Goal: Information Seeking & Learning: Learn about a topic

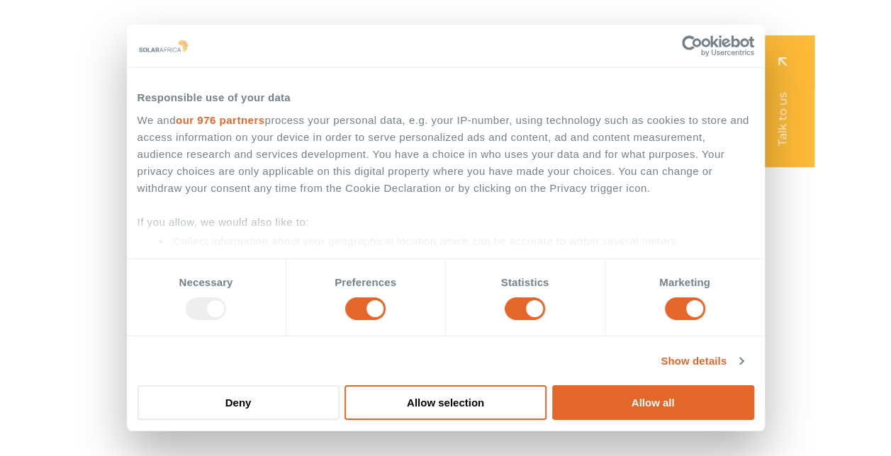
click at [446, 441] on div "SolarAfrica is proudly affiliated with" at bounding box center [444, 412] width 891 height 87
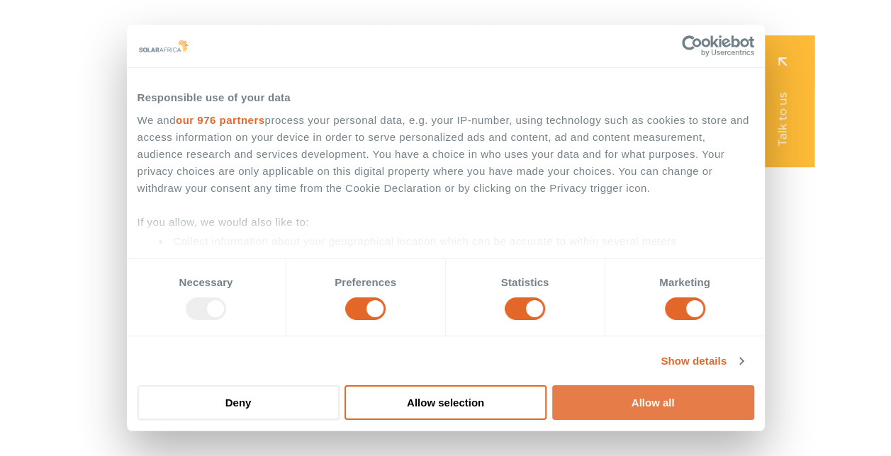
click at [607, 402] on button "Allow all" at bounding box center [653, 402] width 202 height 35
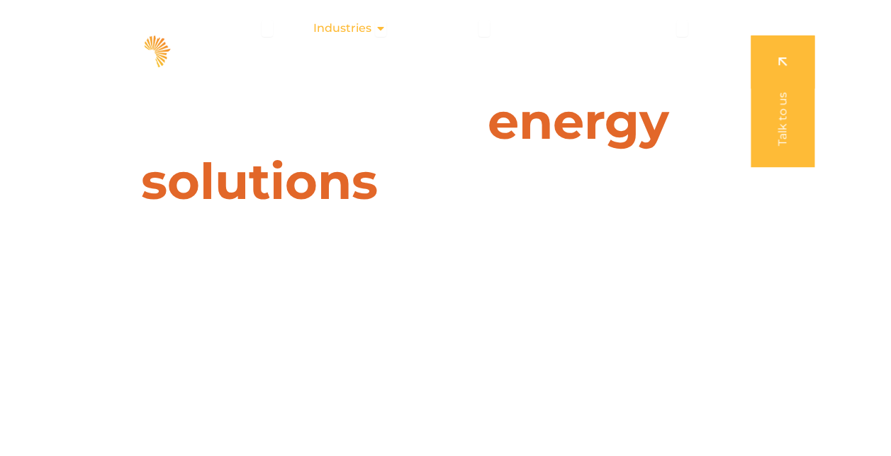
click at [366, 31] on span "Industries" at bounding box center [342, 28] width 58 height 17
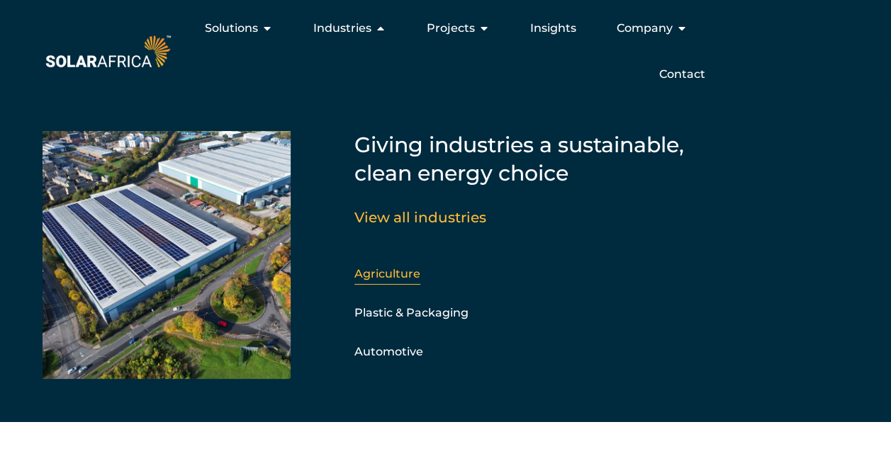
click at [407, 272] on link "Agriculture" at bounding box center [387, 273] width 66 height 13
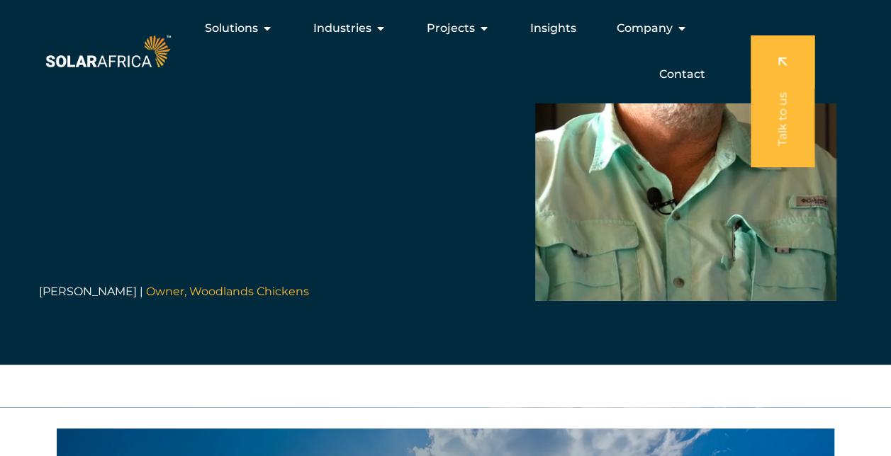
scroll to position [2546, 0]
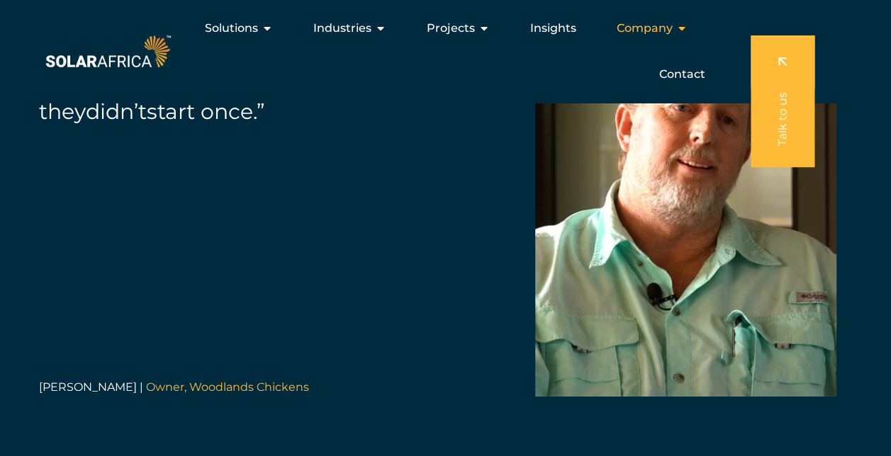
click at [646, 34] on span "Company" at bounding box center [644, 28] width 56 height 17
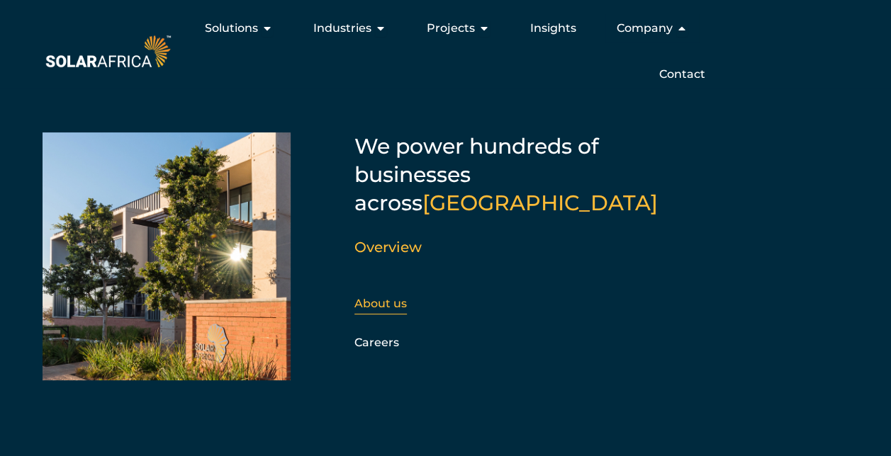
click at [397, 297] on link "About us" at bounding box center [380, 303] width 52 height 13
